Goal: Information Seeking & Learning: Learn about a topic

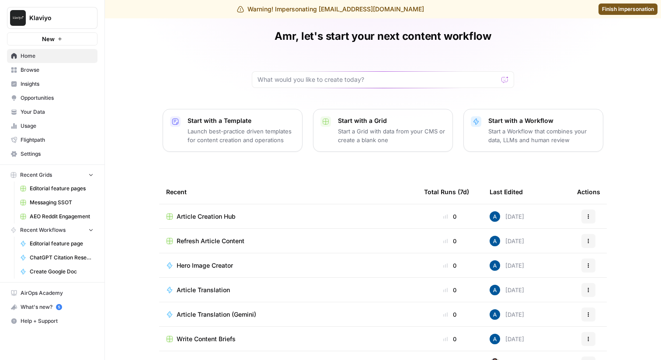
scroll to position [33, 0]
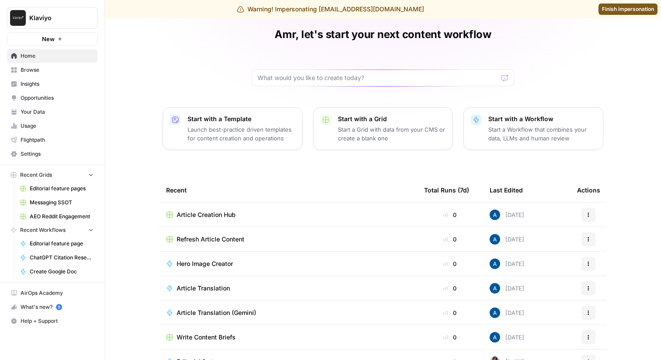
click at [59, 80] on span "Insights" at bounding box center [57, 84] width 73 height 8
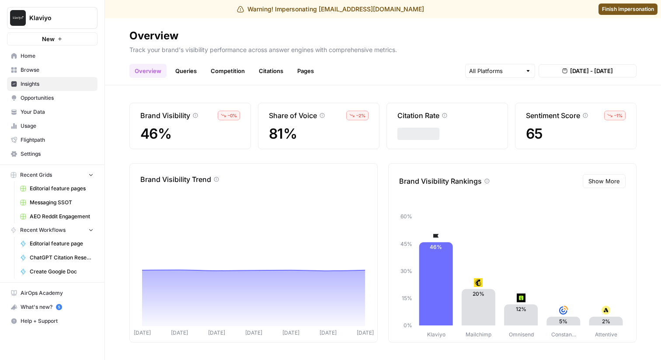
click at [187, 67] on link "Queries" at bounding box center [186, 71] width 32 height 14
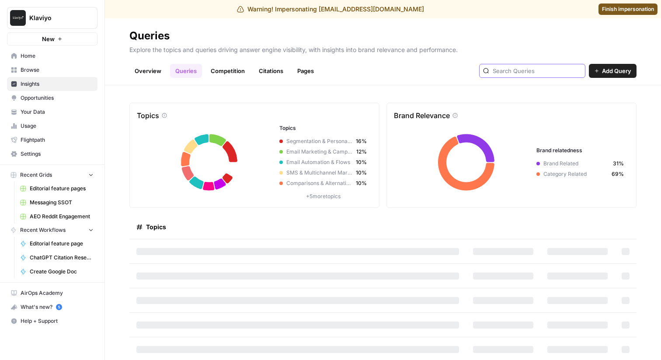
click at [537, 72] on input "text" at bounding box center [537, 70] width 89 height 9
type input "Sendinblue"
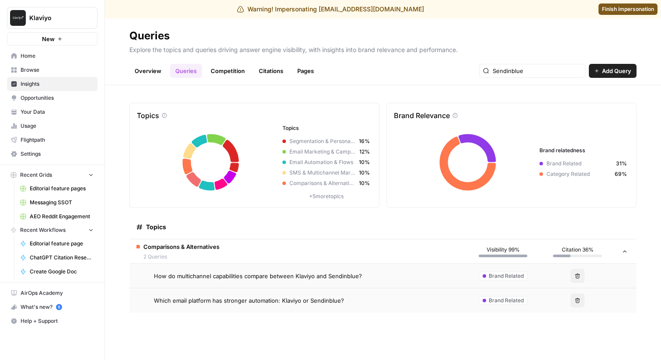
click at [242, 278] on span "How do multichannel capabilities compare between Klaviyo and Sendinblue?" at bounding box center [258, 276] width 208 height 9
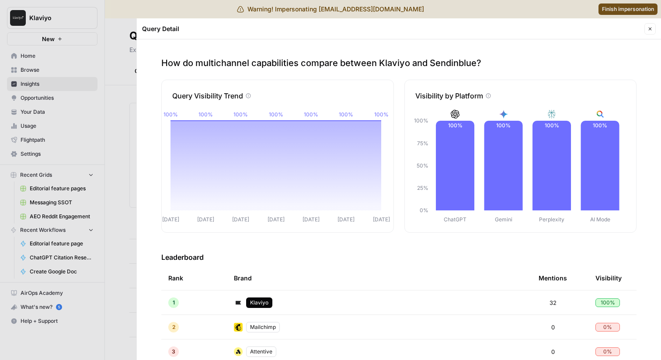
click at [329, 64] on p "How do multichannel capabilities compare between Klaviyo and Sendinblue?" at bounding box center [398, 63] width 475 height 12
click at [364, 67] on p "How do multichannel capabilities compare between Klaviyo and Sendinblue?" at bounding box center [398, 63] width 475 height 12
click at [401, 69] on div "How do multichannel capabilities compare between Klaviyo and Sendinblue? Query …" at bounding box center [399, 199] width 524 height 321
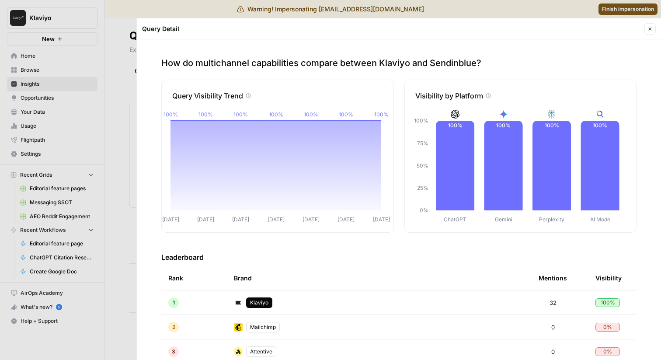
click at [424, 66] on p "How do multichannel capabilities compare between Klaviyo and Sendinblue?" at bounding box center [398, 63] width 475 height 12
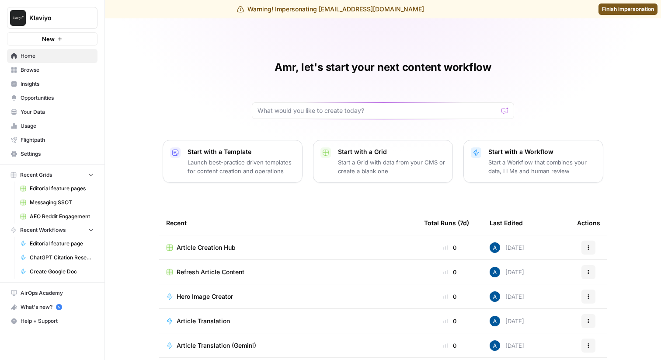
click at [68, 77] on link "Browse" at bounding box center [52, 70] width 91 height 14
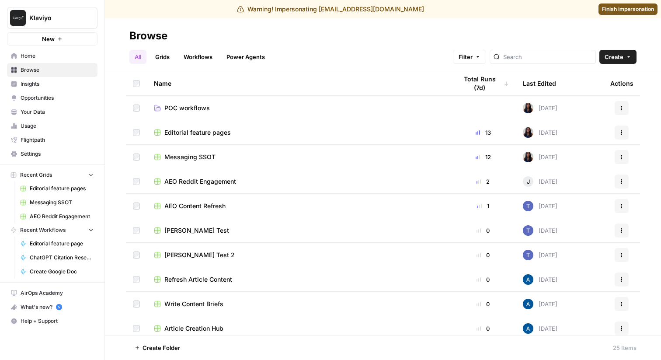
click at [63, 84] on span "Insights" at bounding box center [57, 84] width 73 height 8
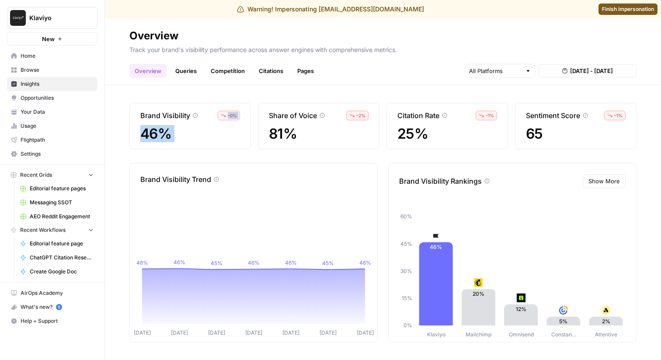
drag, startPoint x: 236, startPoint y: 114, endPoint x: 262, endPoint y: 114, distance: 26.7
click at [262, 114] on div "Brand Visibility – 0 % 46% Share of Voice – 2 % 81% Citation Rate – 1 % 25% Sen…" at bounding box center [382, 126] width 507 height 46
click at [212, 127] on span "46%" at bounding box center [190, 134] width 100 height 16
drag, startPoint x: 223, startPoint y: 114, endPoint x: 257, endPoint y: 120, distance: 34.6
click at [259, 122] on div "Brand Visibility – 0 % 46% Share of Voice – 2 % 81% Citation Rate – 1 % 25% Sen…" at bounding box center [382, 126] width 507 height 46
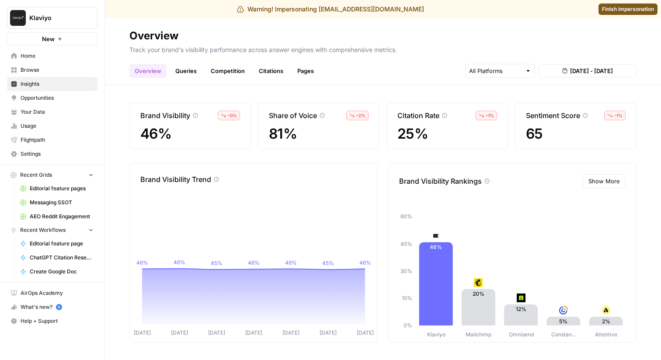
click at [232, 111] on div "– 0 %" at bounding box center [229, 116] width 22 height 10
click at [575, 75] on span "[DATE] - [DATE]" at bounding box center [591, 70] width 43 height 9
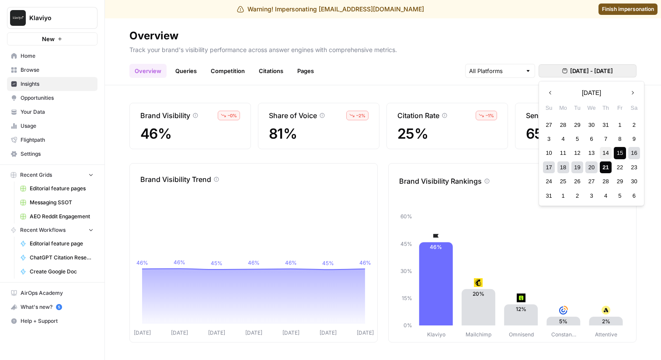
click at [608, 150] on div "14" at bounding box center [606, 153] width 12 height 12
click at [603, 167] on div "21" at bounding box center [606, 167] width 12 height 12
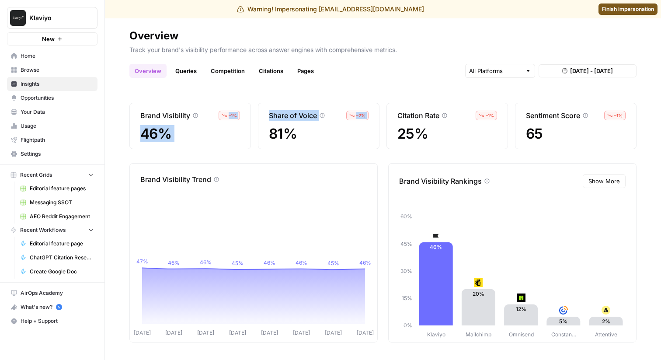
drag, startPoint x: 223, startPoint y: 117, endPoint x: 260, endPoint y: 127, distance: 38.5
click at [260, 127] on div "Brand Visibility – 1 % 46% Share of Voice – 2 % 81% Citation Rate – 1 % 25% Sen…" at bounding box center [382, 126] width 507 height 46
click at [235, 116] on span "– 1 %" at bounding box center [233, 115] width 8 height 7
drag, startPoint x: 229, startPoint y: 112, endPoint x: 239, endPoint y: 108, distance: 11.2
click at [241, 111] on div "Brand Visibility – 1 % 46%" at bounding box center [190, 126] width 122 height 46
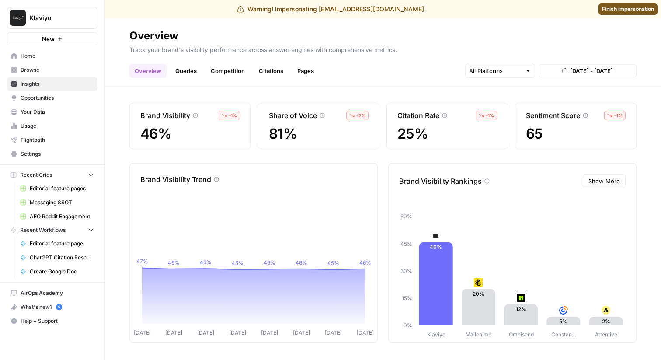
click at [606, 185] on span "Show More" at bounding box center [604, 181] width 31 height 9
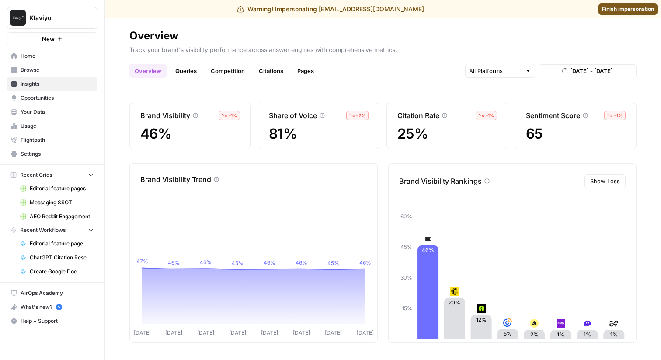
click at [586, 113] on icon at bounding box center [585, 115] width 5 height 5
click at [186, 66] on link "Queries" at bounding box center [186, 71] width 32 height 14
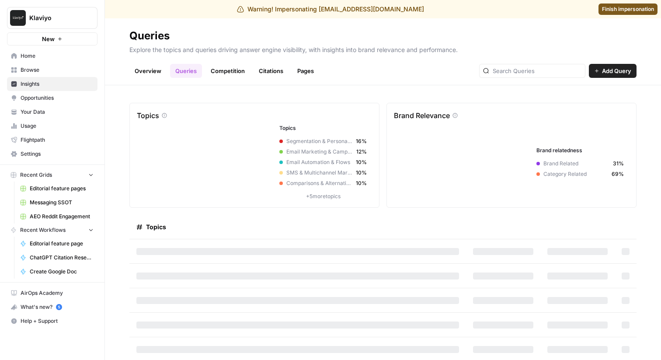
scroll to position [2, 0]
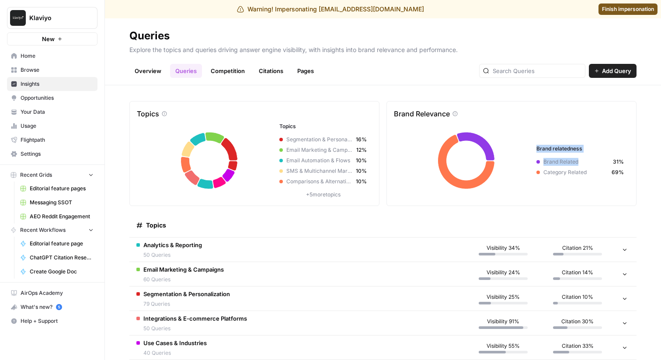
click at [624, 159] on div "Brand Relevance Brand relatedness Brand Related 31% Category Related 69%" at bounding box center [512, 153] width 250 height 105
click at [609, 158] on div "Brand Related 31%" at bounding box center [580, 162] width 87 height 8
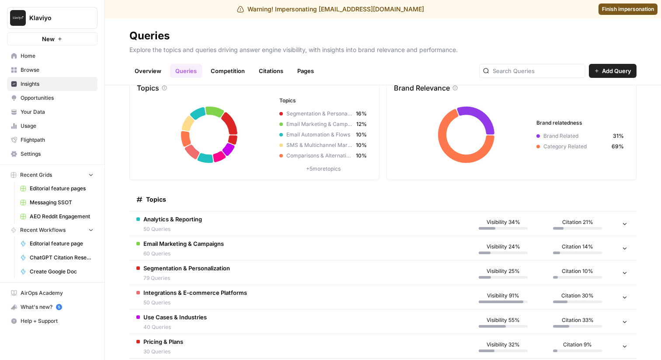
scroll to position [28, 0]
drag, startPoint x: 609, startPoint y: 138, endPoint x: 617, endPoint y: 131, distance: 10.2
click at [617, 131] on div "Brand Related 31%" at bounding box center [580, 135] width 87 height 8
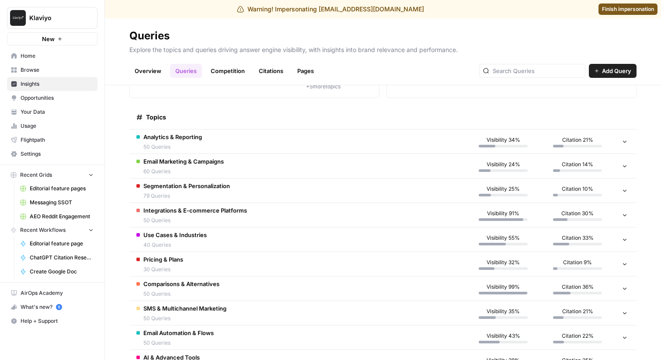
scroll to position [142, 0]
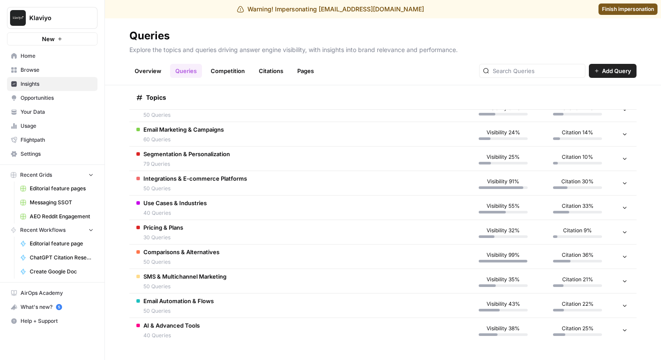
click at [299, 258] on td "Comparisons & Alternatives 50 Queries" at bounding box center [297, 256] width 337 height 24
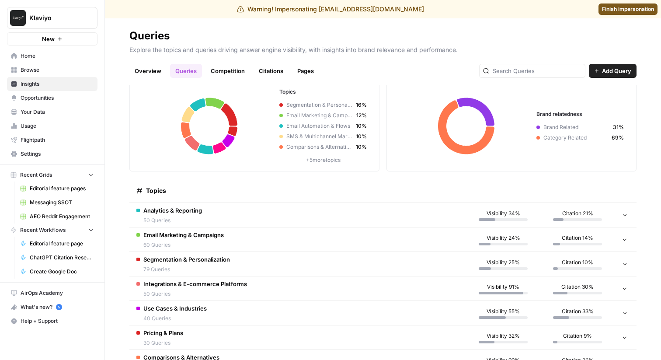
scroll to position [237, 0]
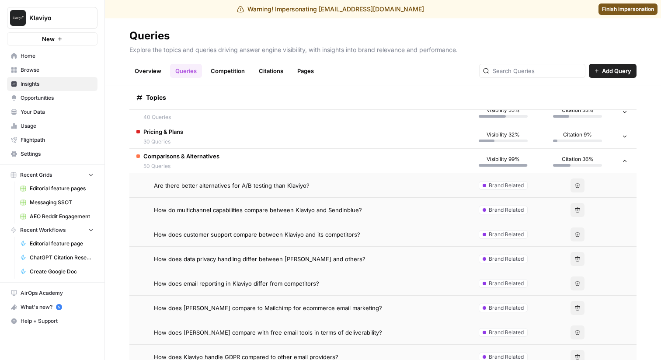
click at [303, 160] on td "Comparisons & Alternatives 50 Queries" at bounding box center [297, 161] width 337 height 24
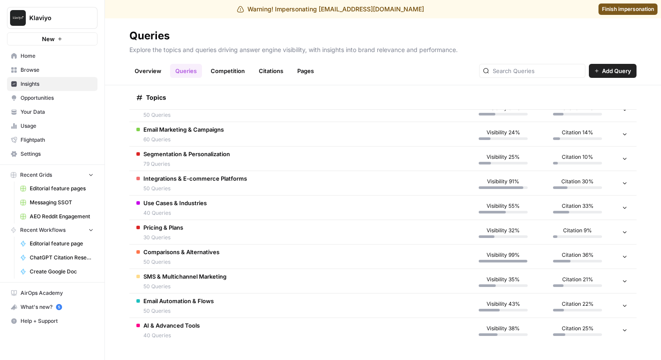
click at [375, 261] on td "Comparisons & Alternatives 50 Queries" at bounding box center [297, 256] width 337 height 24
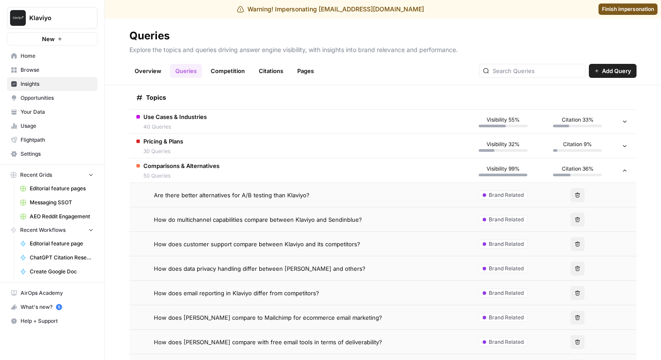
scroll to position [261, 0]
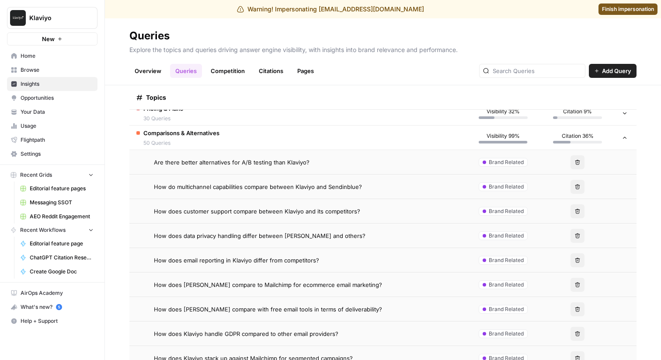
click at [379, 162] on div "Are there better alternatives for A/B testing than Klaviyo?" at bounding box center [306, 162] width 305 height 9
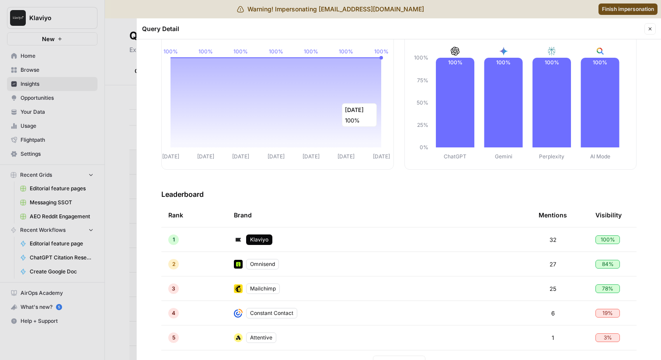
scroll to position [71, 0]
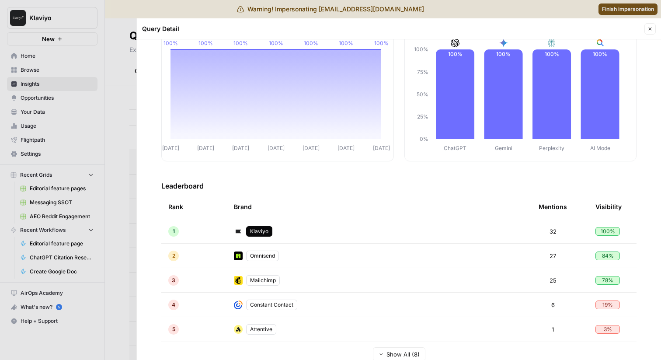
click at [122, 147] on div at bounding box center [330, 180] width 661 height 360
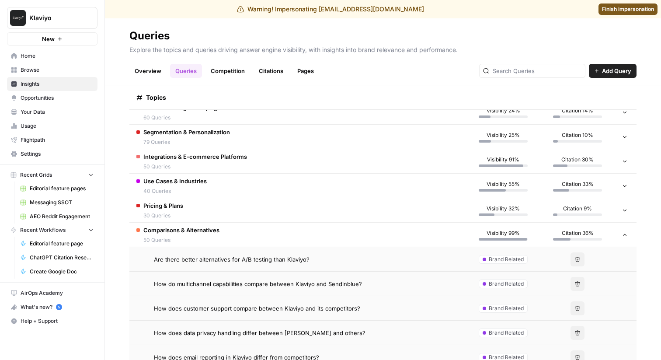
click at [302, 231] on td "Comparisons & Alternatives 50 Queries" at bounding box center [297, 235] width 337 height 24
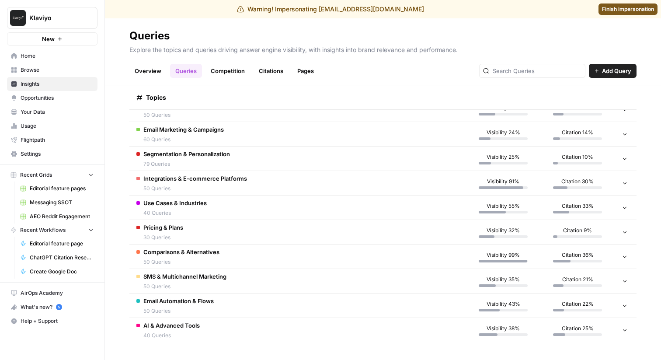
click at [301, 230] on td "Pricing & Plans 30 Queries" at bounding box center [297, 232] width 337 height 24
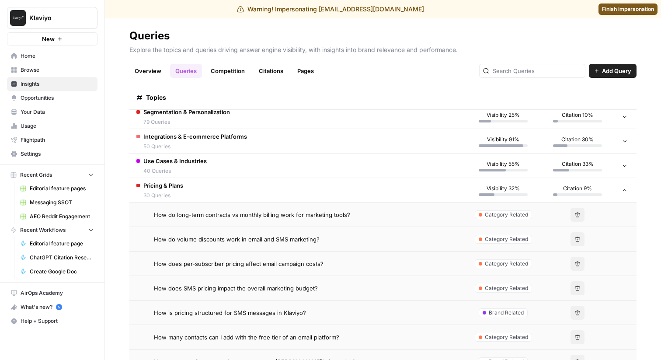
scroll to position [191, 0]
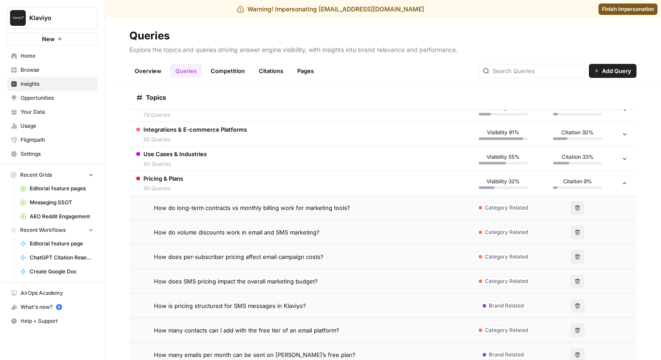
click at [301, 228] on span "How do volume discounts work in email and SMS marketing?" at bounding box center [237, 232] width 166 height 9
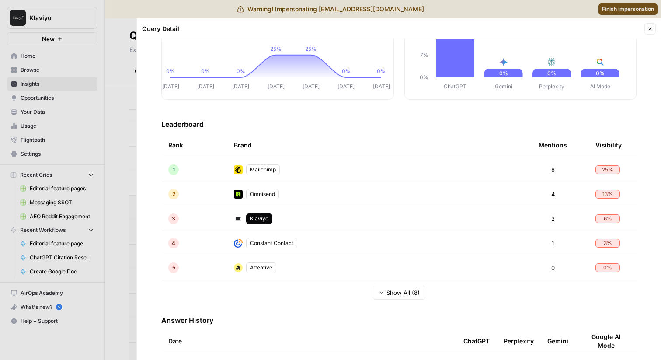
scroll to position [133, 0]
click at [402, 295] on span "Show All (8)" at bounding box center [403, 292] width 33 height 9
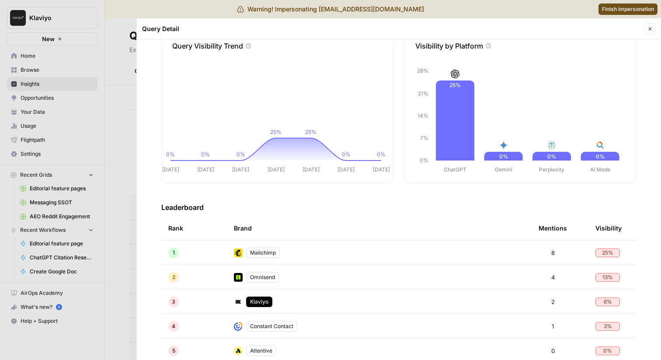
scroll to position [0, 0]
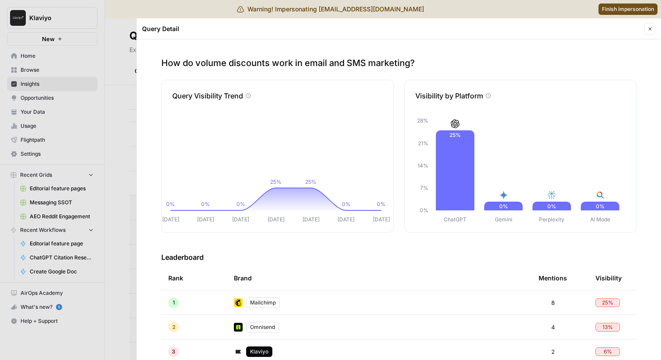
click at [649, 31] on icon "button" at bounding box center [650, 28] width 5 height 5
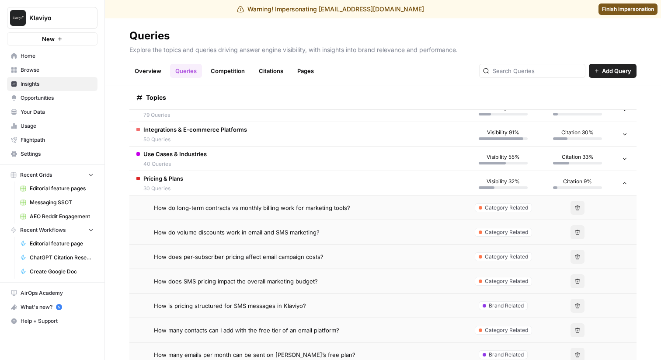
click at [221, 184] on td "Pricing & Plans 30 Queries" at bounding box center [297, 183] width 337 height 24
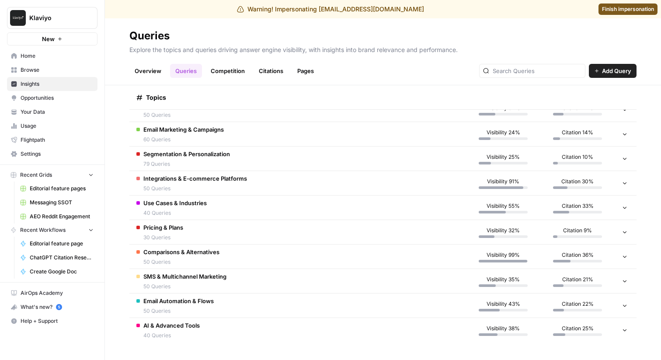
click at [222, 73] on link "Competition" at bounding box center [228, 71] width 45 height 14
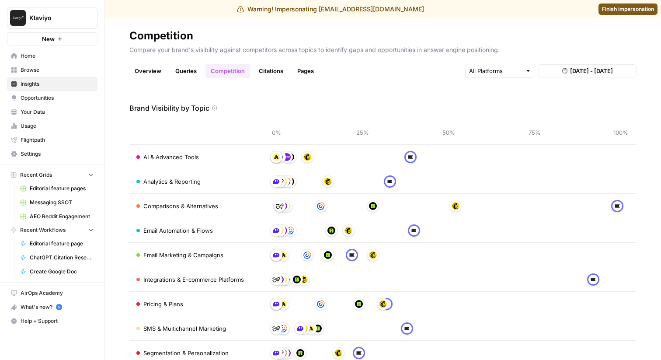
click at [265, 73] on link "Citations" at bounding box center [271, 71] width 35 height 14
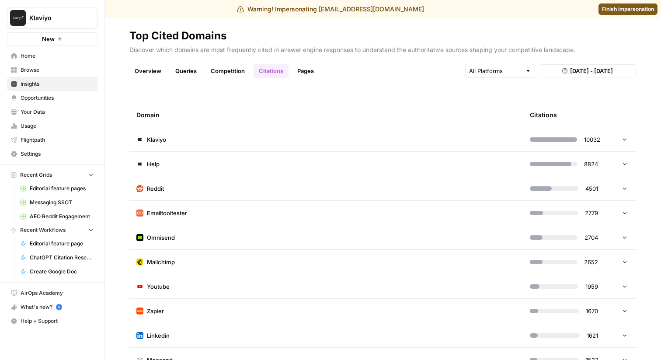
click at [216, 145] on td "Klaviyo" at bounding box center [326, 139] width 394 height 24
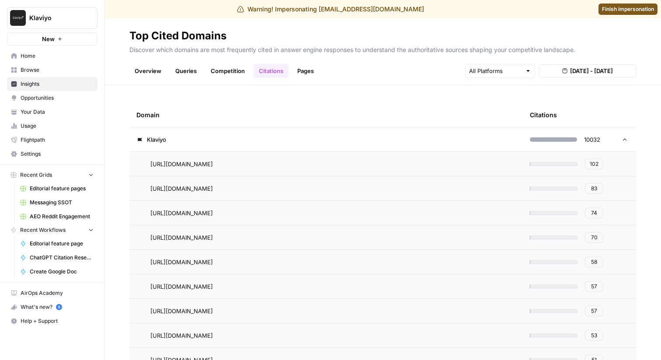
click at [222, 137] on td "Klaviyo" at bounding box center [326, 139] width 394 height 24
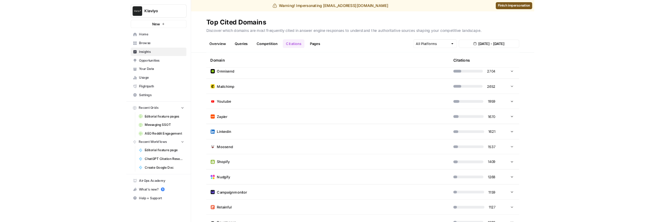
scroll to position [139, 0]
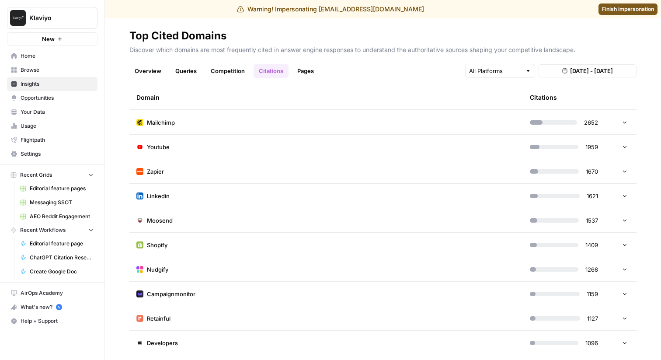
click at [211, 215] on td "Moosend" at bounding box center [326, 220] width 394 height 24
click at [212, 215] on td "Moosend" at bounding box center [326, 220] width 394 height 24
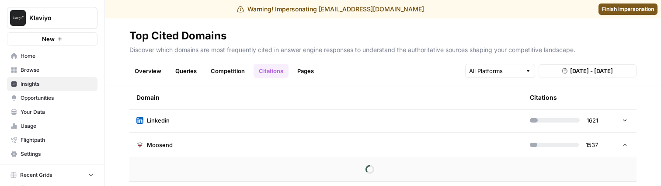
scroll to position [208, 0]
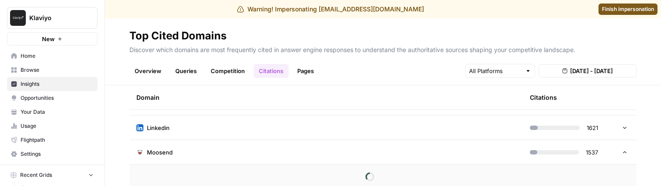
click at [193, 129] on td "Linkedin" at bounding box center [326, 127] width 394 height 24
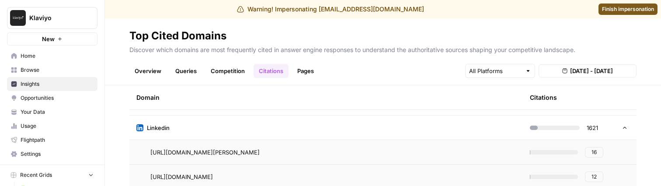
click at [235, 122] on td "Linkedin" at bounding box center [326, 127] width 394 height 24
click at [214, 149] on td "Moosend" at bounding box center [326, 152] width 394 height 24
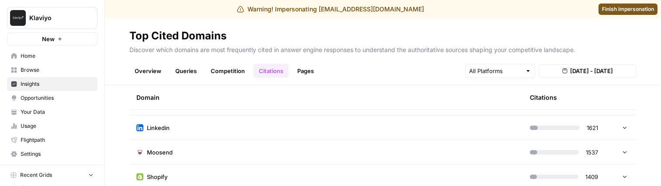
click at [207, 148] on td "Moosend" at bounding box center [326, 152] width 394 height 24
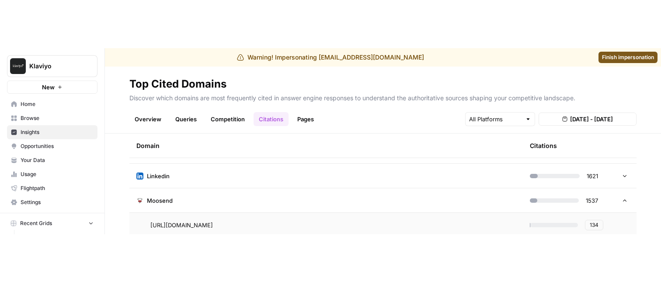
scroll to position [236, 0]
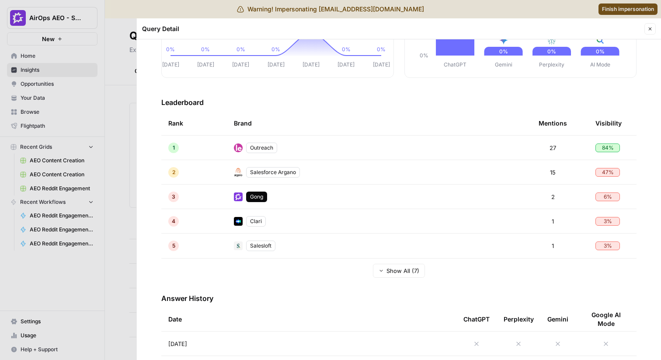
scroll to position [168, 0]
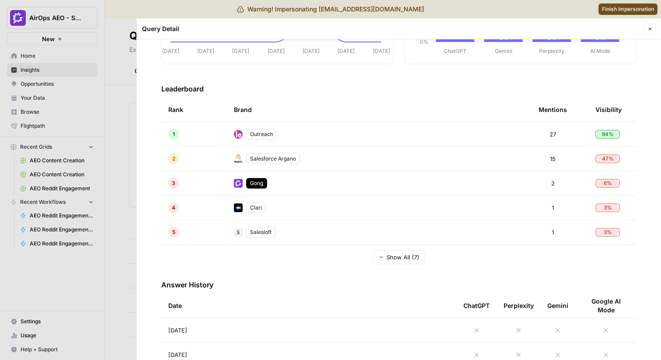
drag, startPoint x: 537, startPoint y: 184, endPoint x: 559, endPoint y: 182, distance: 22.4
click at [559, 182] on div "2" at bounding box center [553, 183] width 28 height 9
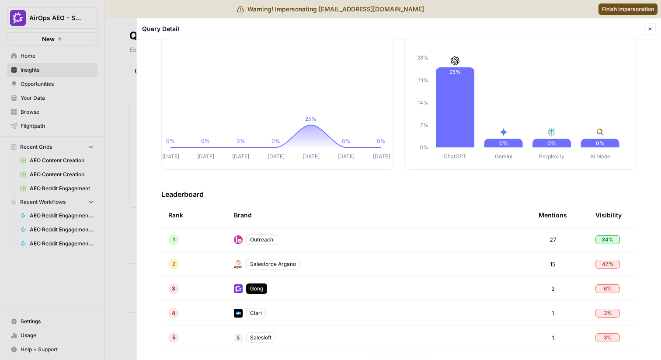
scroll to position [66, 0]
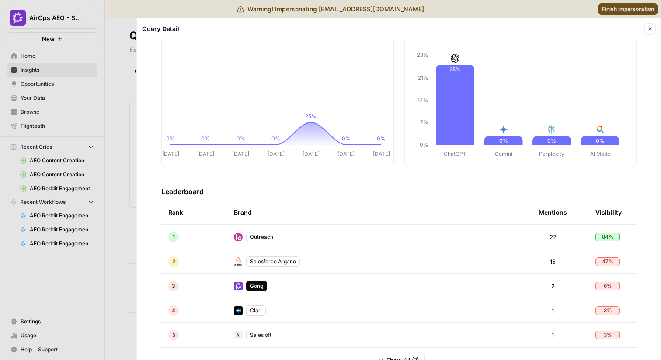
click at [190, 190] on h3 "Leaderboard" at bounding box center [398, 191] width 475 height 10
copy h3 "Leaderboard"
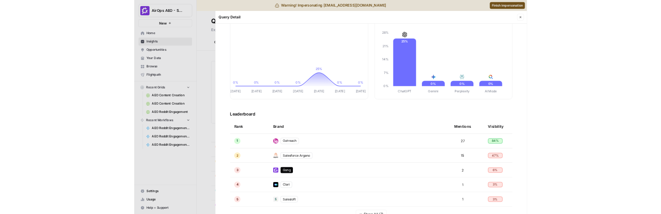
scroll to position [70, 0]
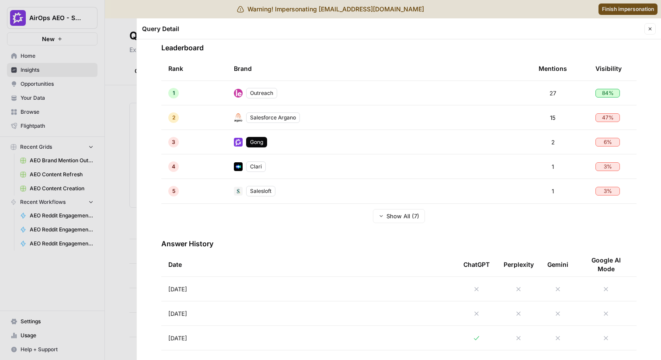
scroll to position [213, 0]
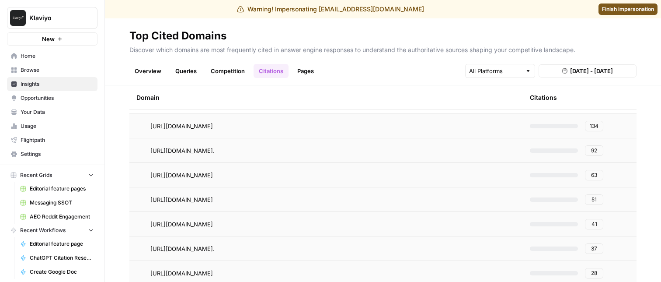
scroll to position [260, 0]
